Goal: Task Accomplishment & Management: Use online tool/utility

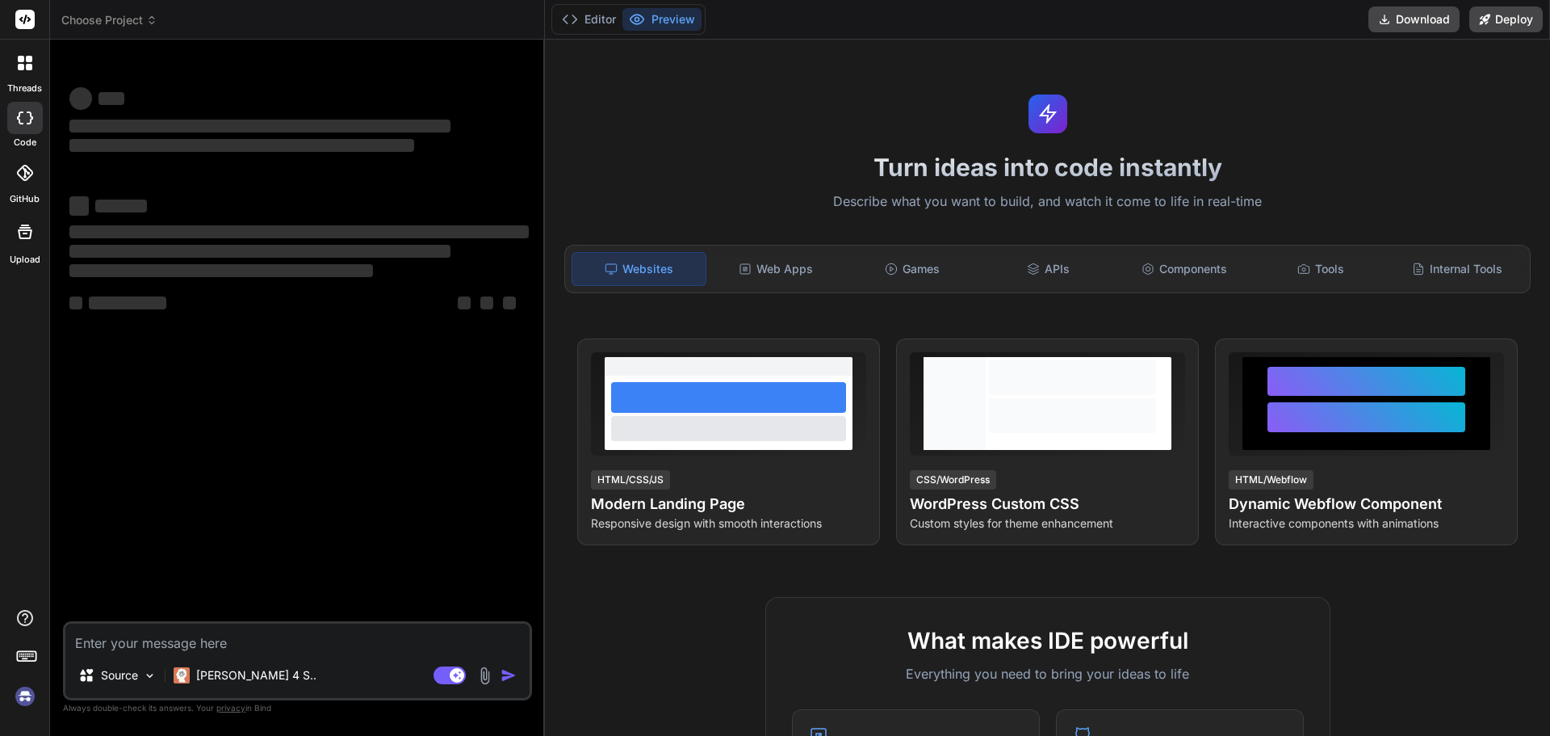
type textarea "x"
click at [703, 132] on div "Turn ideas into code instantly Describe what you want to build, and watch it co…" at bounding box center [1047, 388] width 1005 height 696
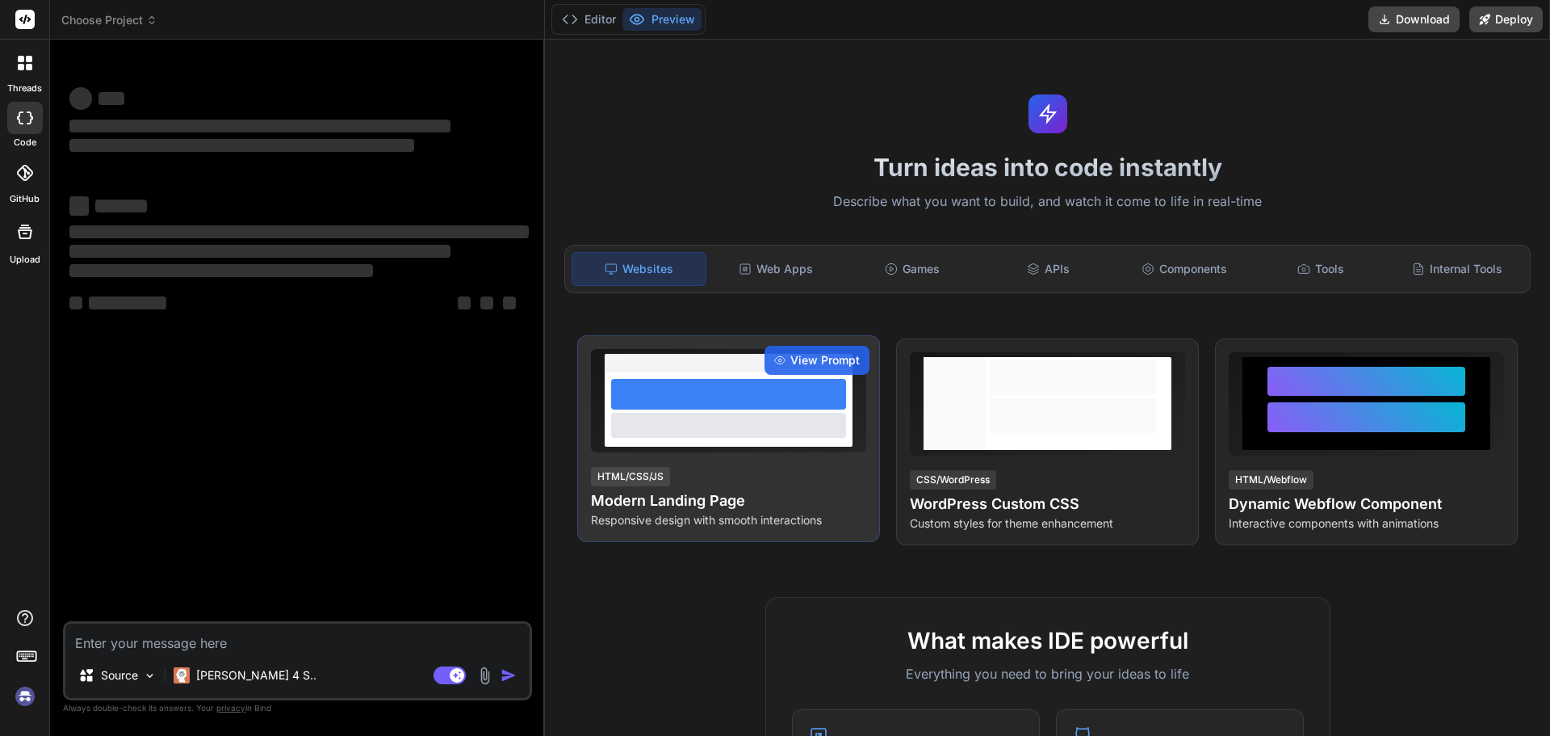
click at [746, 425] on div at bounding box center [728, 425] width 235 height 24
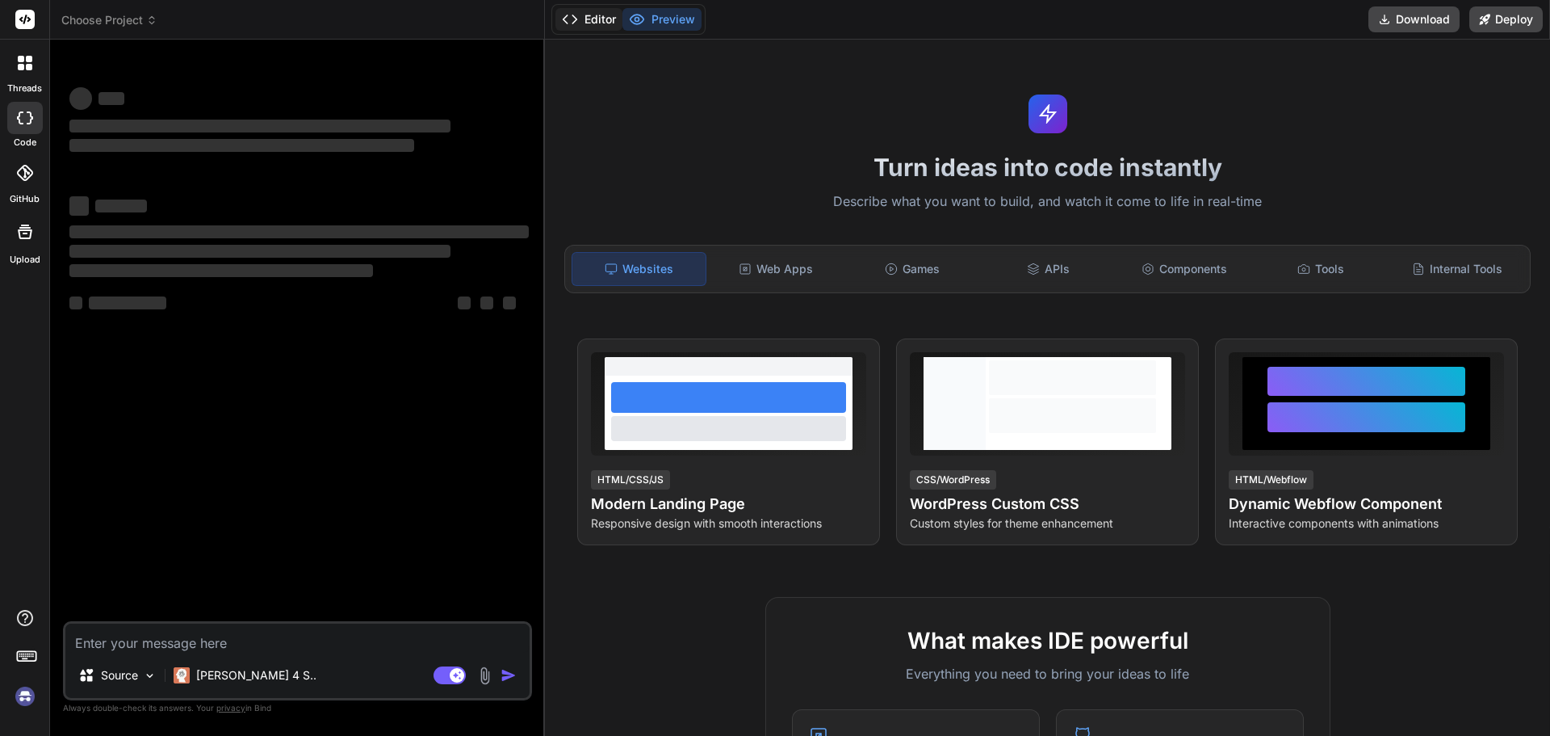
click at [578, 19] on button "Editor" at bounding box center [588, 19] width 67 height 23
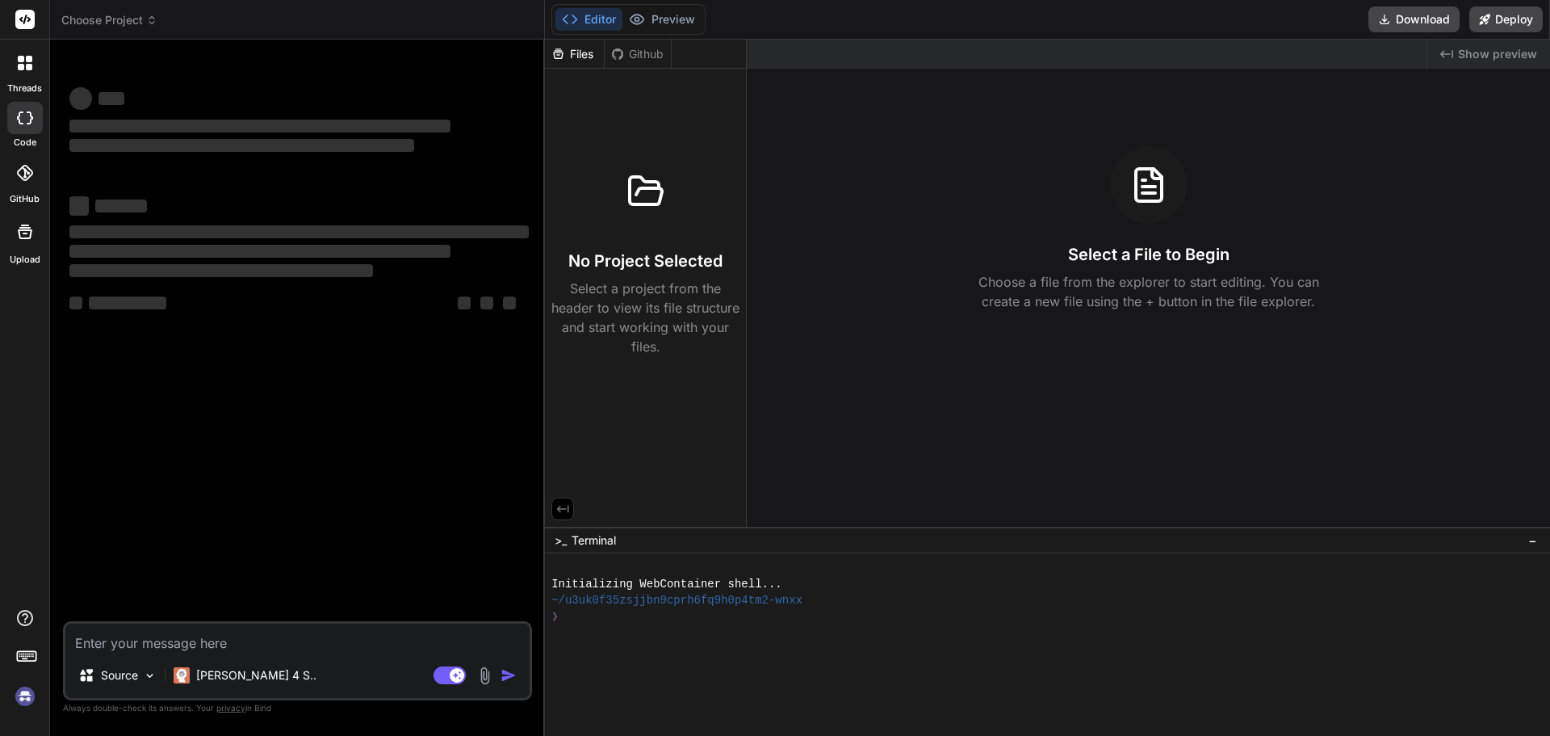
click at [895, 122] on div "Created with Pixso. Show preview Select a File to Begin Choose a file from the …" at bounding box center [1148, 283] width 803 height 487
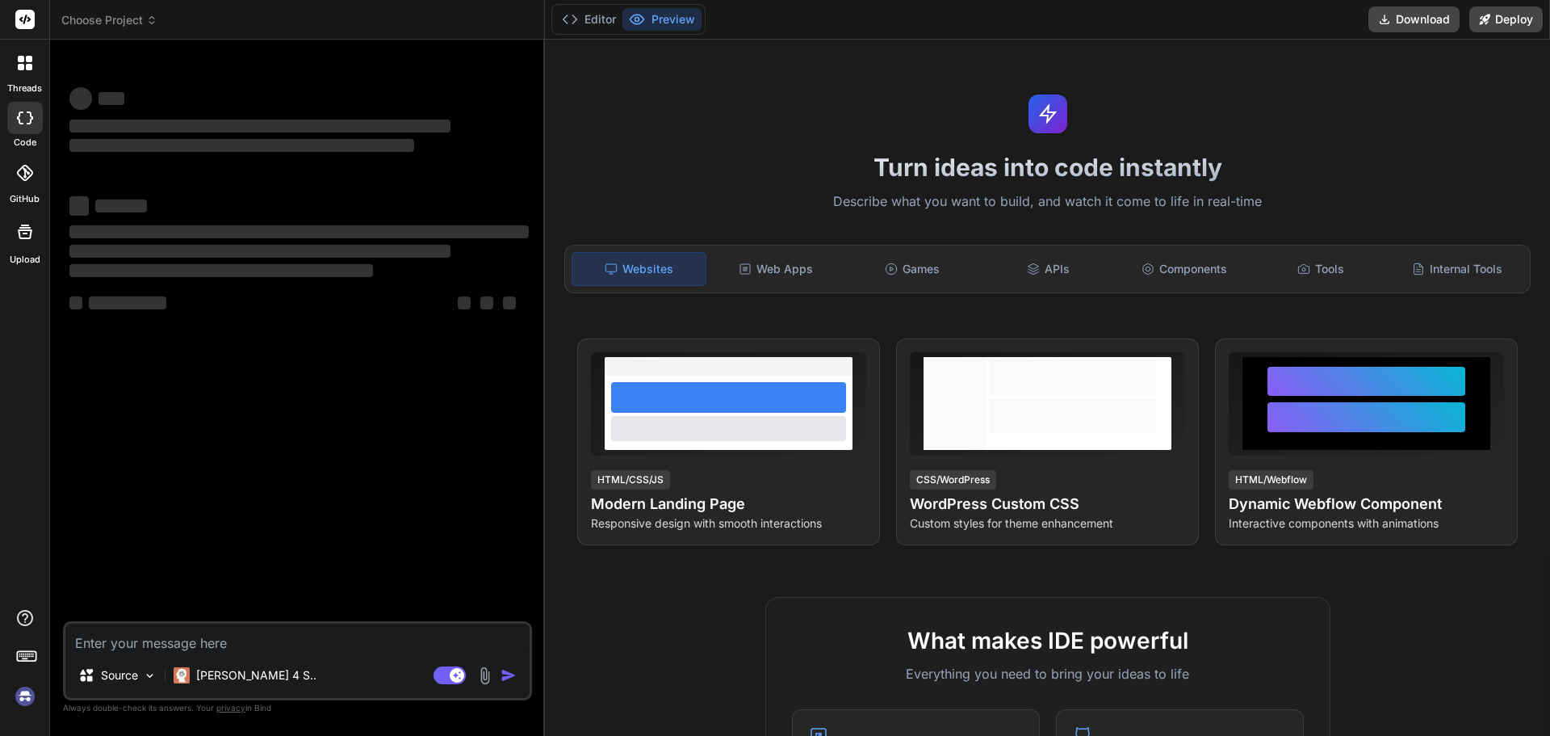
click at [112, 640] on textarea at bounding box center [297, 637] width 464 height 29
type textarea "x"
type textarea "🌐 ZeroScam Packers & Movers – Final Website Script 1. Hero Section (Top Banner)…"
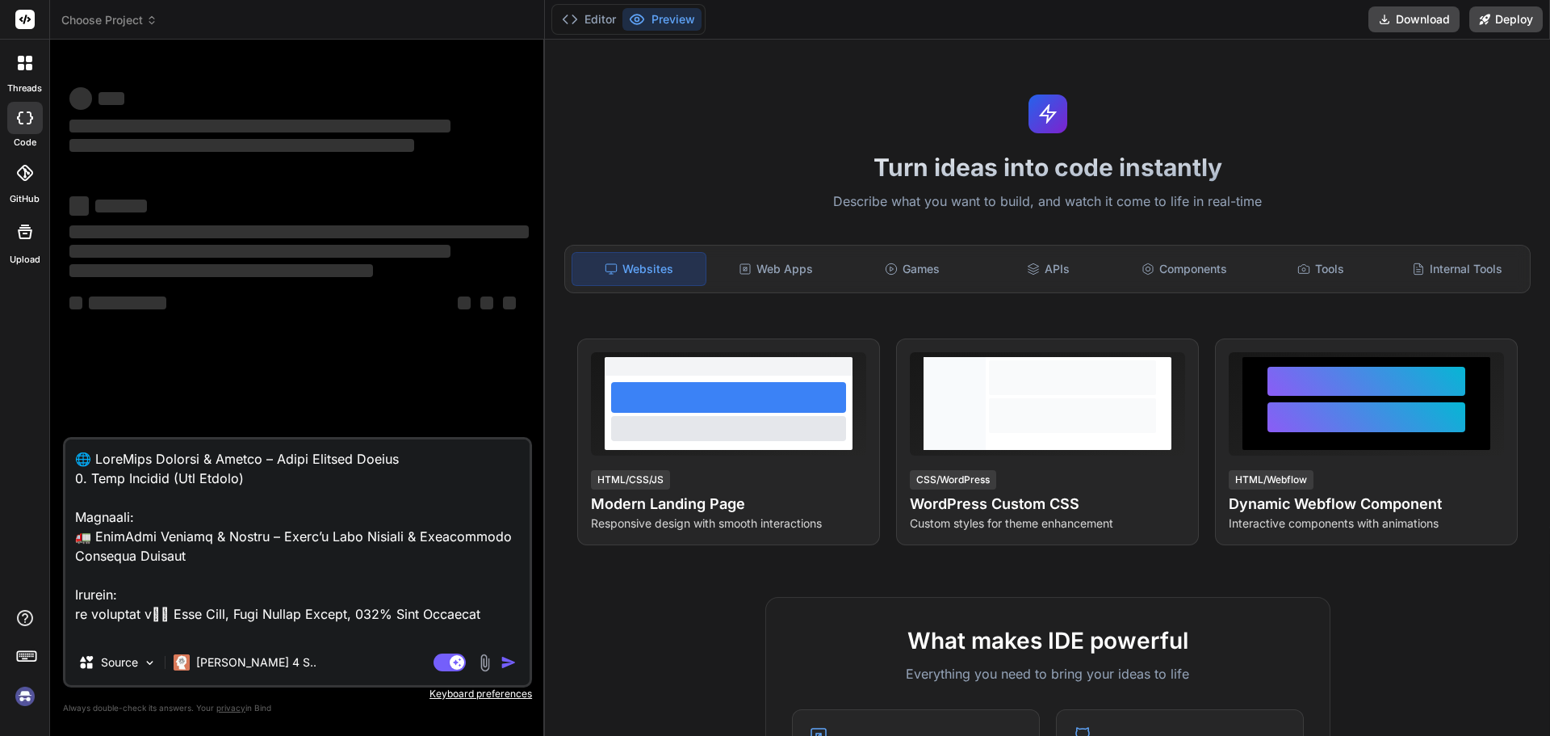
scroll to position [2501, 0]
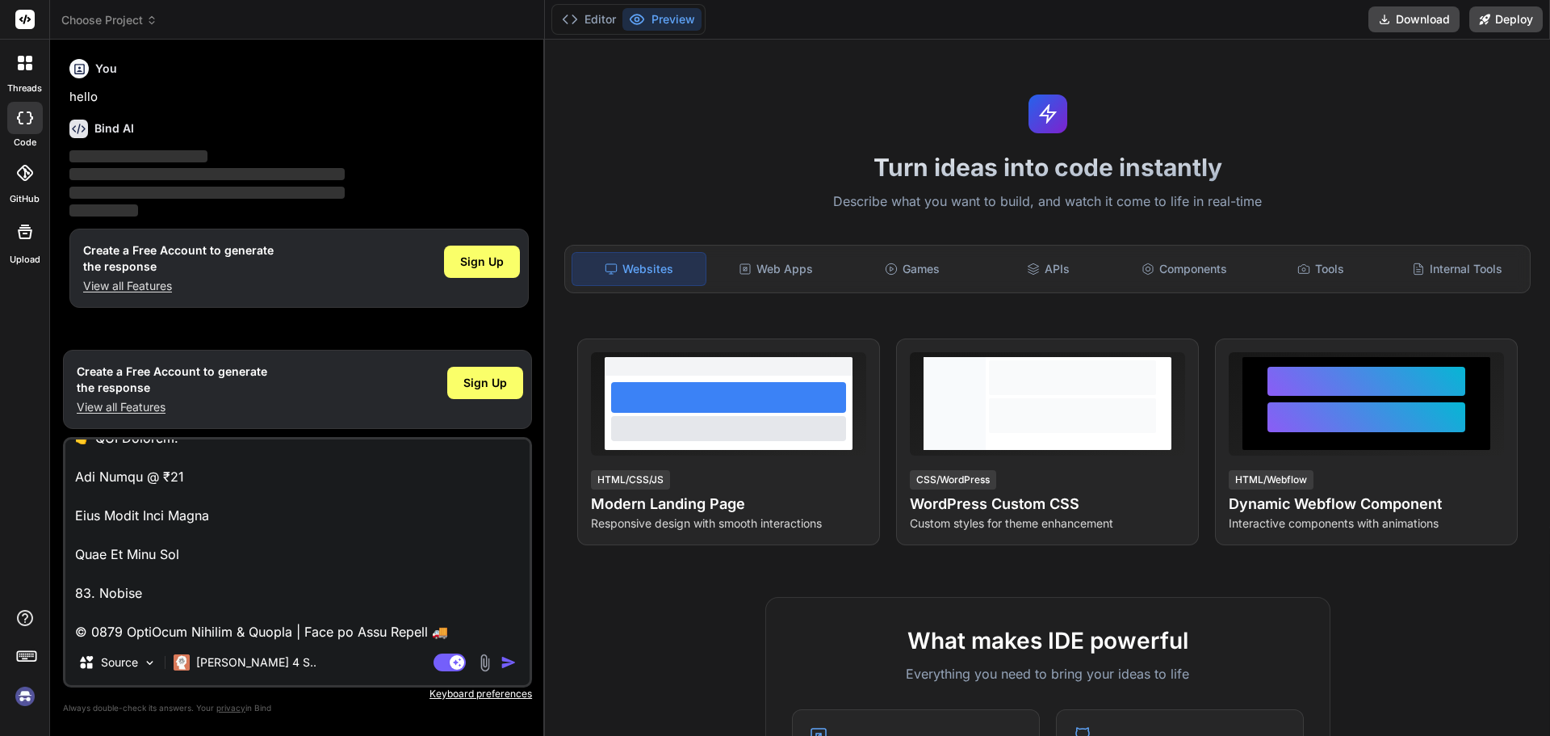
type textarea "x"
type textarea "🌐 ZeroScam Packers & Movers – Final Website Script 1. Hero Section (Top Banner)…"
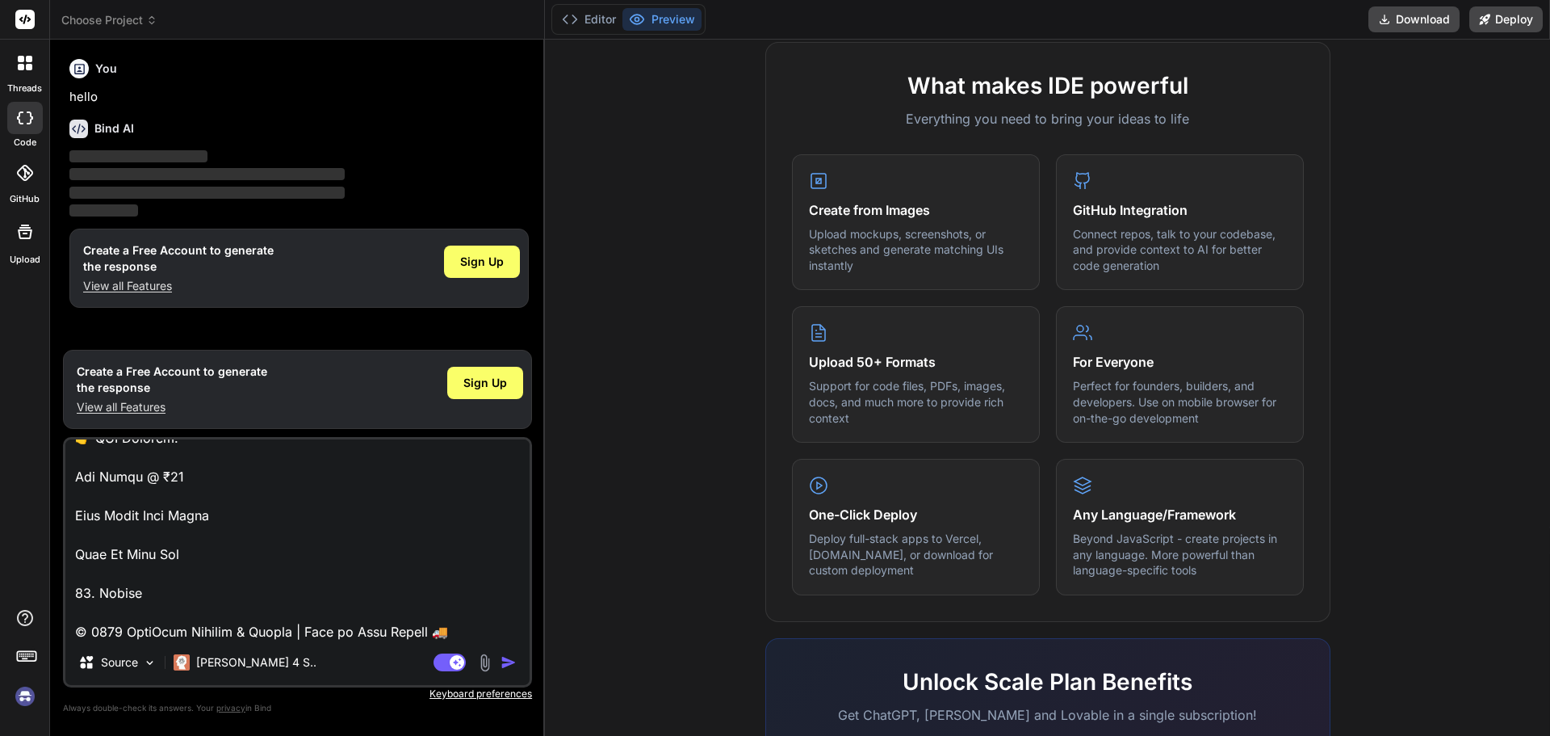
scroll to position [804, 0]
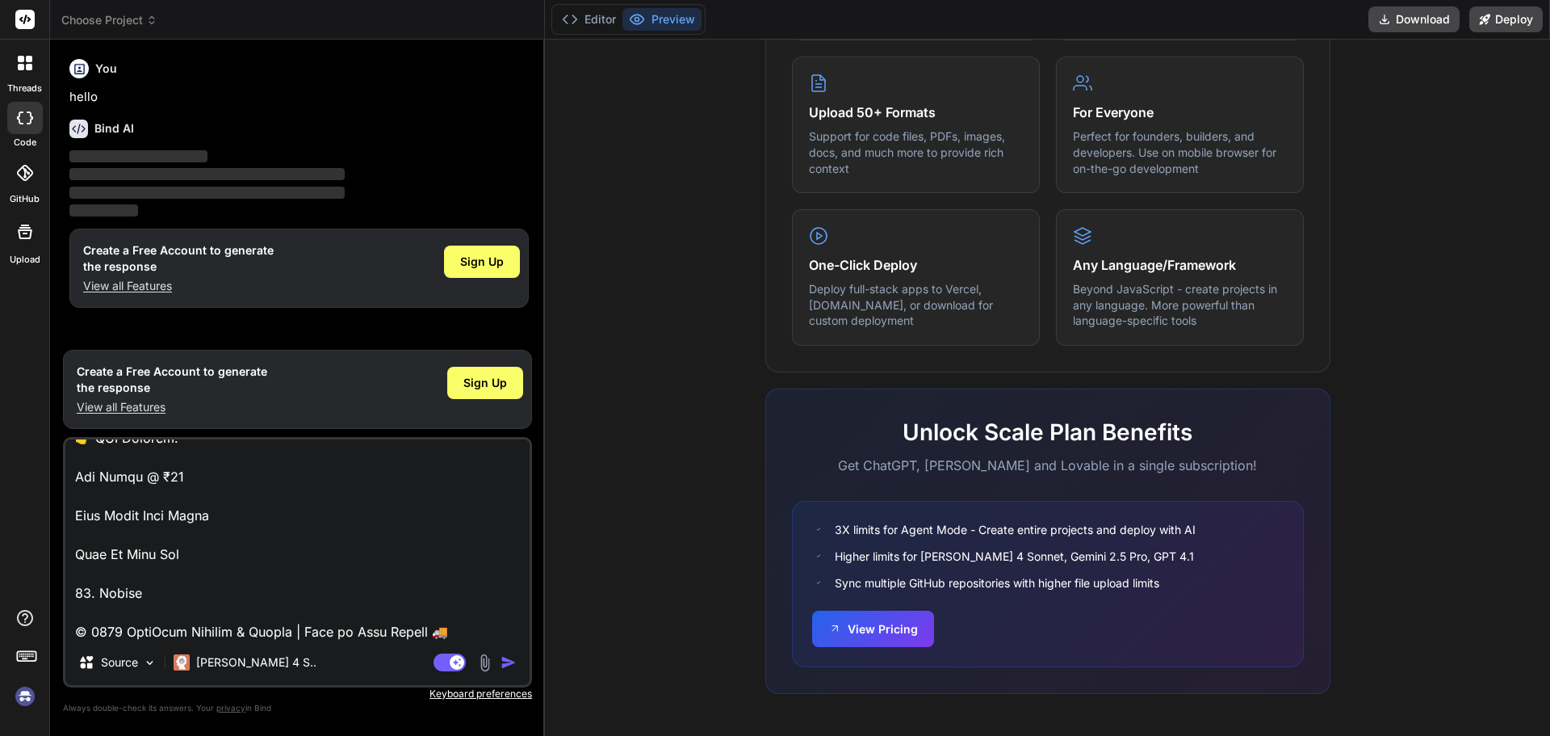
click at [501, 658] on img "button" at bounding box center [509, 662] width 16 height 16
click at [505, 659] on img "button" at bounding box center [509, 662] width 16 height 16
click at [505, 664] on img "button" at bounding box center [509, 662] width 16 height 16
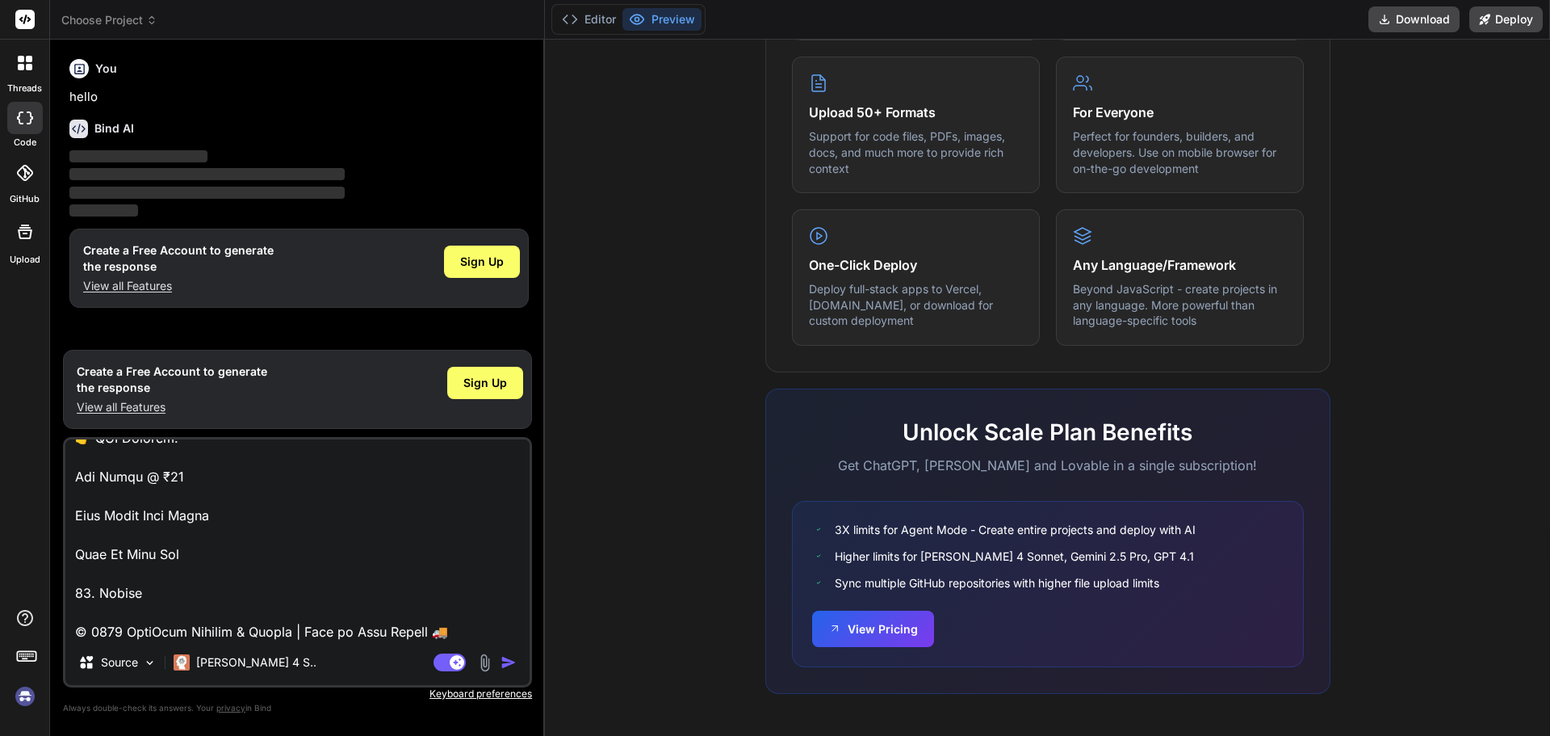
click at [503, 659] on img "button" at bounding box center [509, 662] width 16 height 16
click at [501, 654] on button "button" at bounding box center [512, 662] width 23 height 16
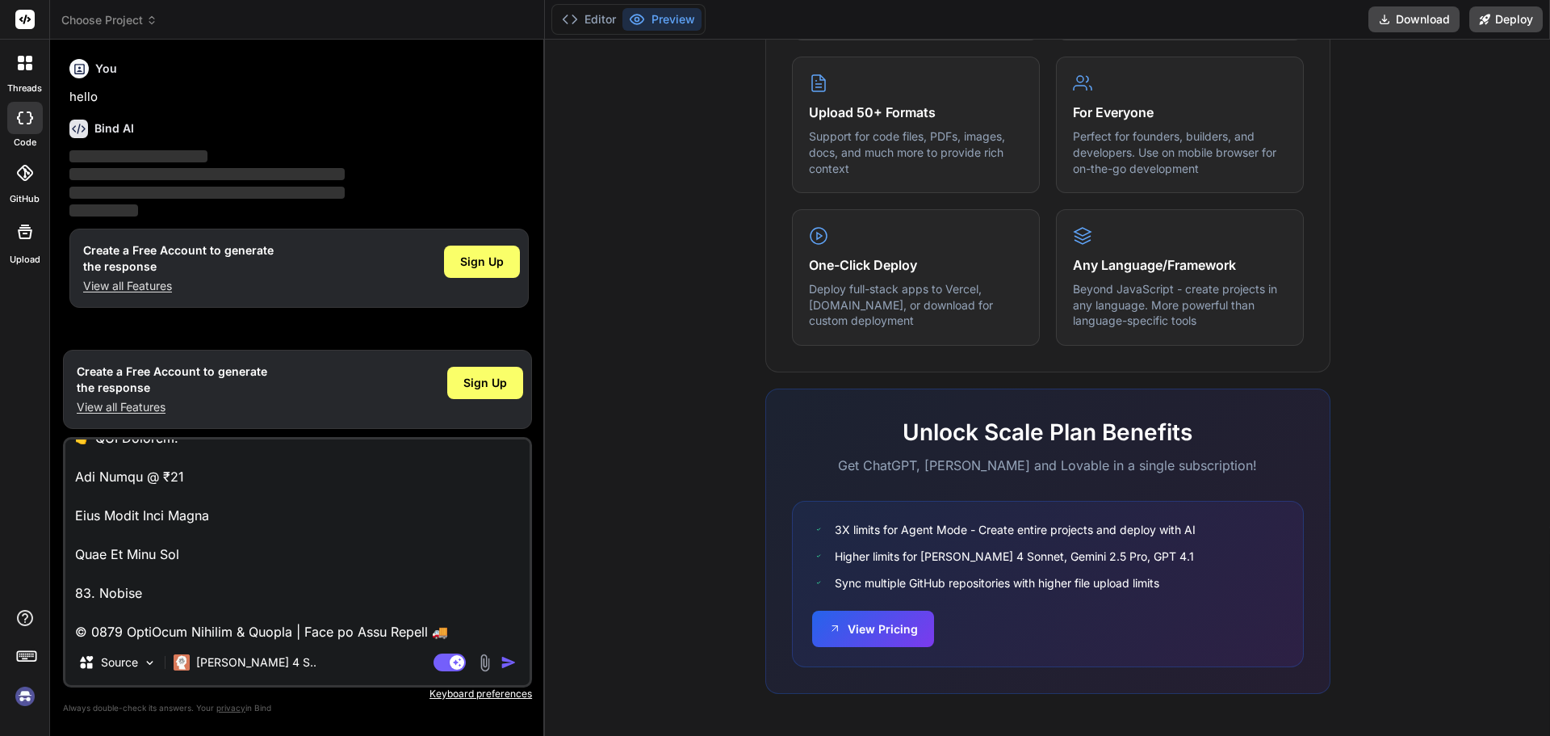
click at [501, 654] on button "button" at bounding box center [512, 662] width 23 height 16
